Goal: Check status: Check status

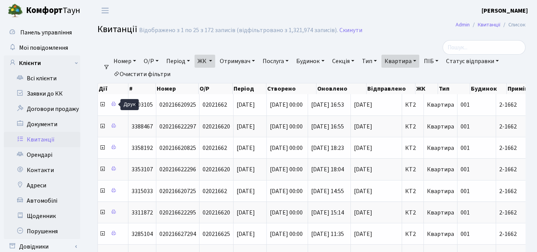
select select "25"
click at [214, 61] on link "ЖК" at bounding box center [204, 61] width 21 height 13
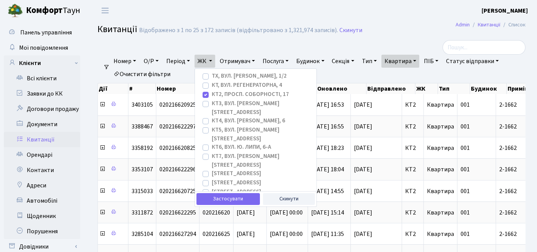
click at [405, 63] on link "Квартира" at bounding box center [400, 61] width 38 height 13
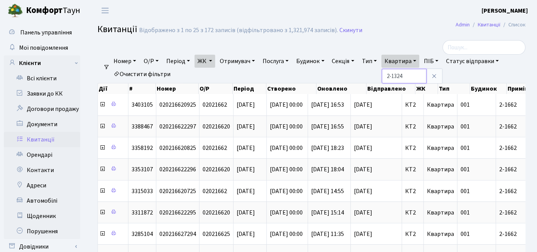
type input "2-1324"
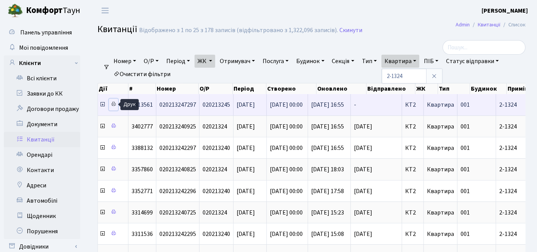
click at [112, 104] on icon at bounding box center [113, 103] width 5 height 5
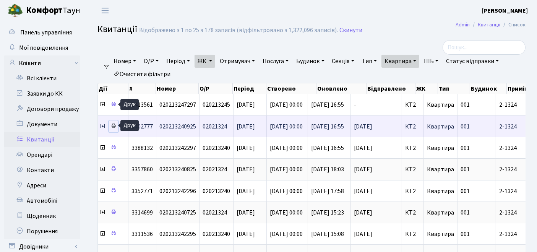
click at [115, 125] on icon at bounding box center [113, 125] width 5 height 5
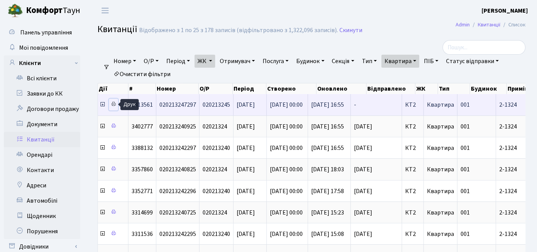
click at [112, 104] on icon at bounding box center [113, 103] width 5 height 5
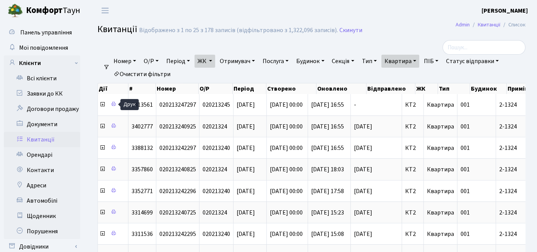
click at [127, 72] on link "Очистити фільтри" at bounding box center [141, 74] width 63 height 13
checkbox input "false"
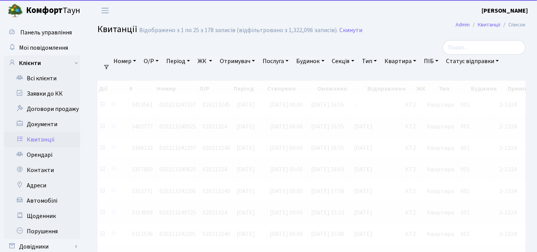
click at [202, 61] on link "ЖК" at bounding box center [204, 61] width 21 height 13
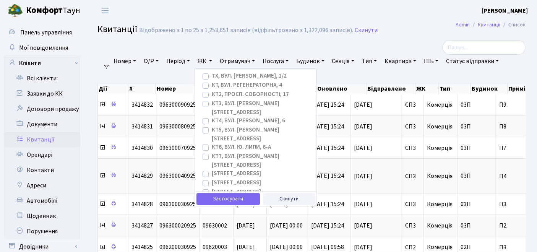
click at [212, 152] on label "КТ7, вул. [PERSON_NAME][STREET_ADDRESS]" at bounding box center [261, 160] width 99 height 17
click at [212, 152] on input "КТ7, вул. [PERSON_NAME][STREET_ADDRESS]" at bounding box center [214, 154] width 5 height 5
checkbox input "true"
click at [232, 201] on button "Застосувати" at bounding box center [227, 199] width 63 height 12
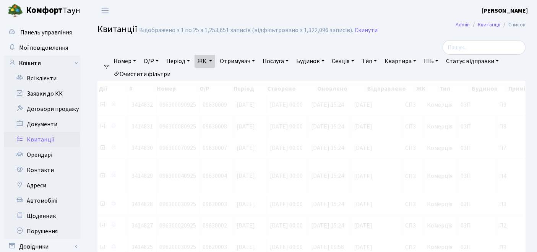
click at [407, 63] on link "Квартира" at bounding box center [400, 61] width 38 height 13
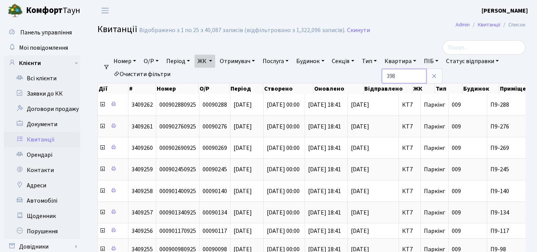
type input "398"
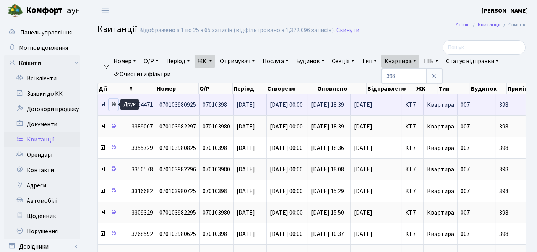
click at [115, 104] on icon at bounding box center [113, 103] width 5 height 5
